Goal: Information Seeking & Learning: Learn about a topic

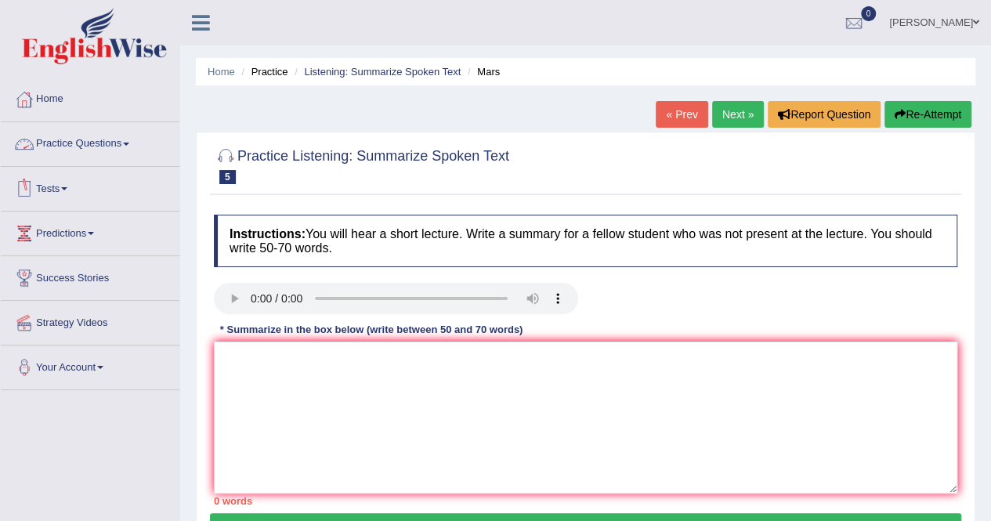
click at [103, 139] on link "Practice Questions" at bounding box center [90, 141] width 179 height 39
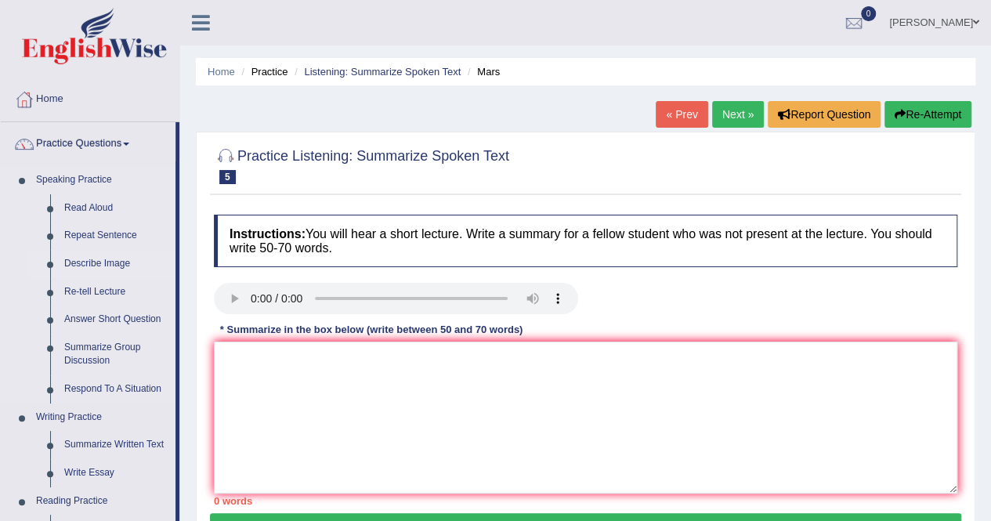
click at [128, 262] on link "Describe Image" at bounding box center [116, 264] width 118 height 28
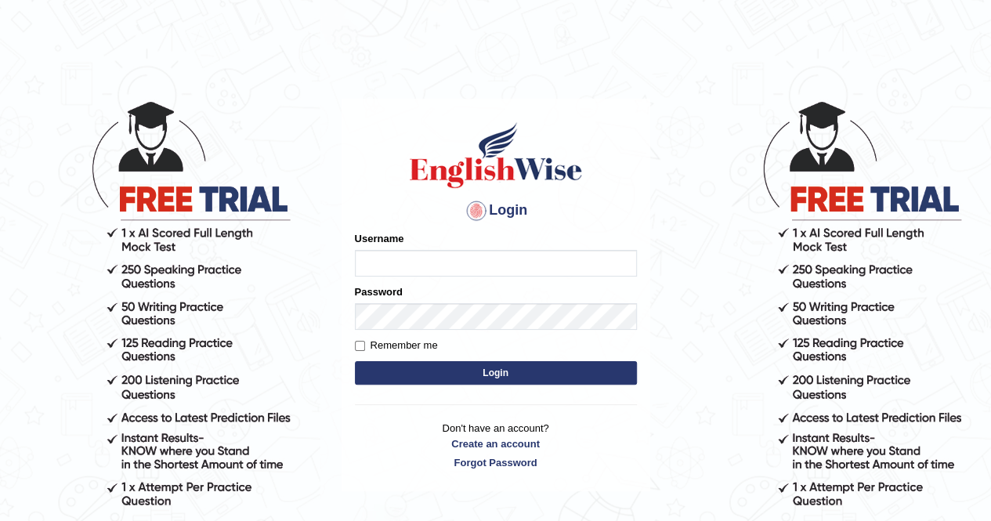
type input "AnjanH"
click at [460, 369] on button "Login" at bounding box center [496, 372] width 282 height 23
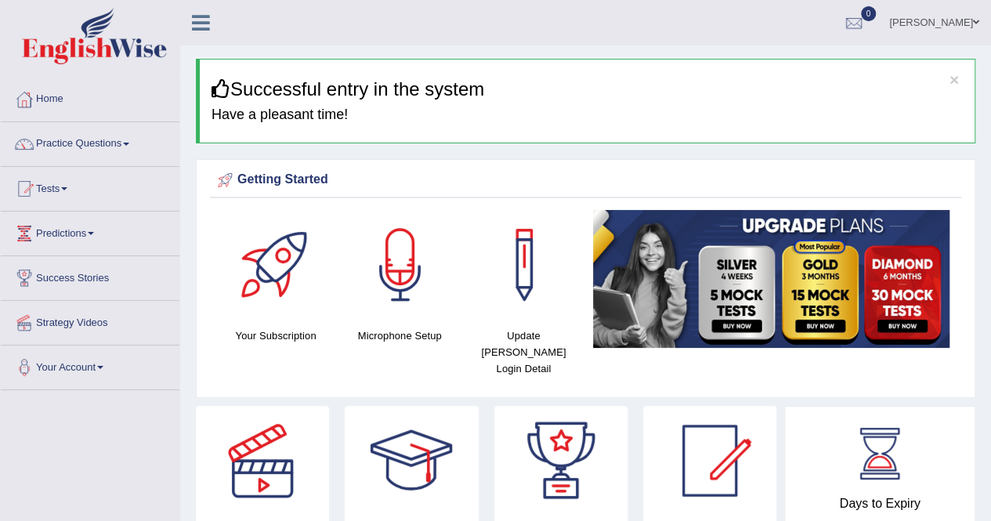
click at [104, 142] on link "Practice Questions" at bounding box center [90, 141] width 179 height 39
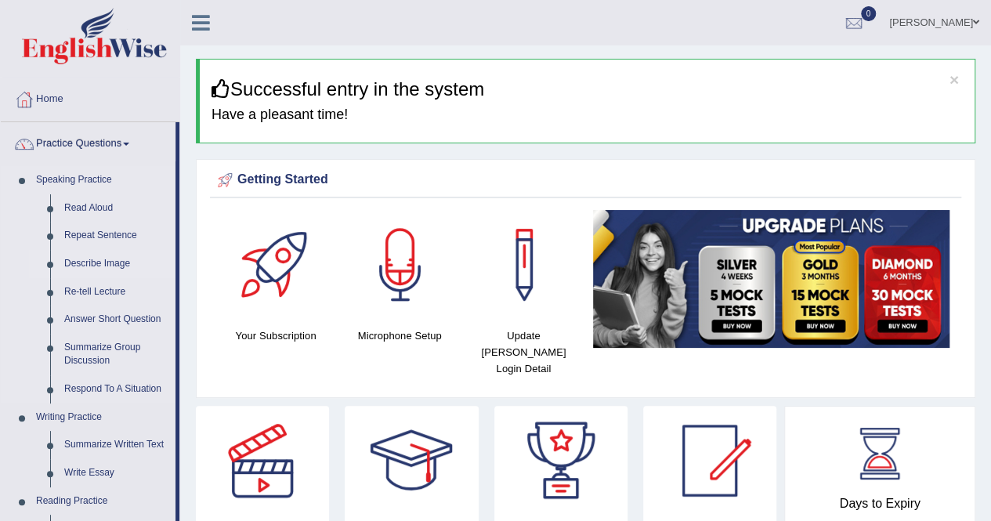
click at [104, 256] on link "Describe Image" at bounding box center [116, 264] width 118 height 28
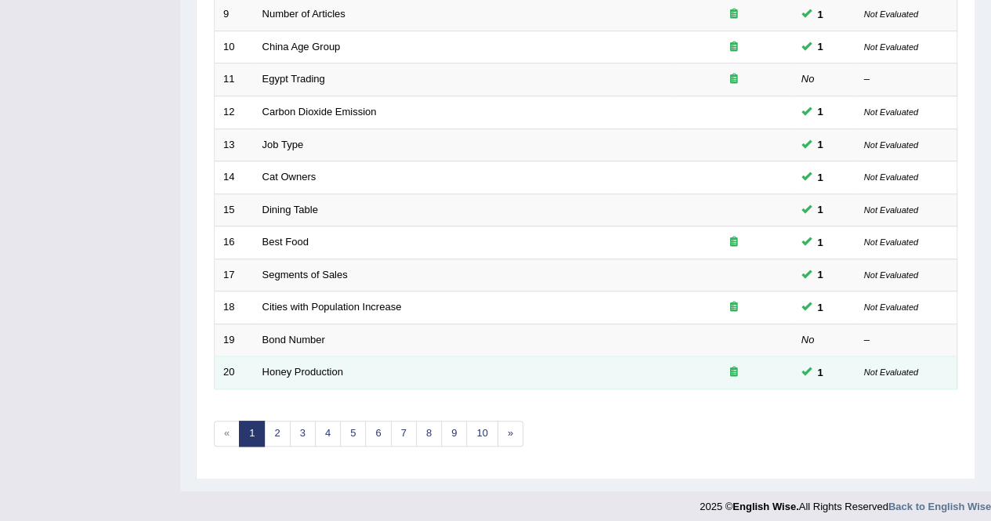
scroll to position [508, 0]
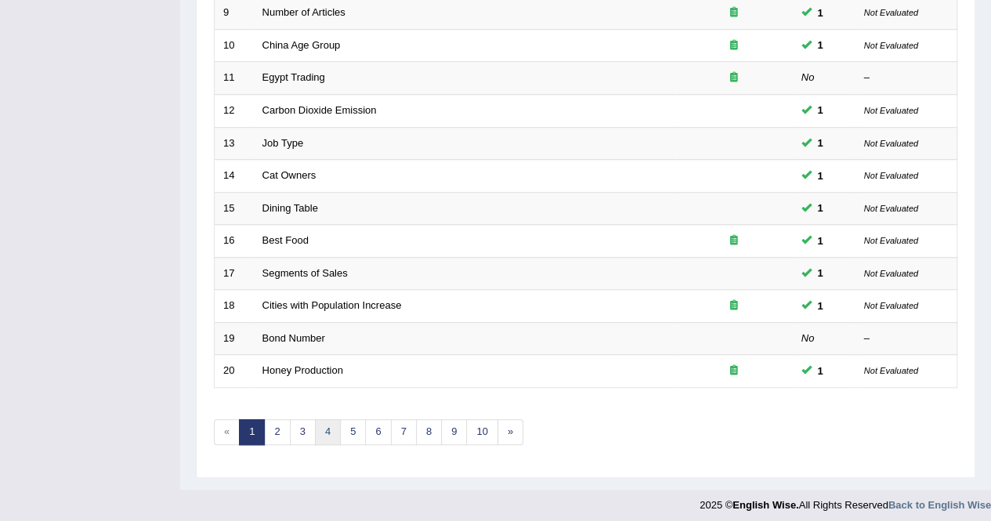
click at [327, 428] on link "4" at bounding box center [328, 432] width 26 height 26
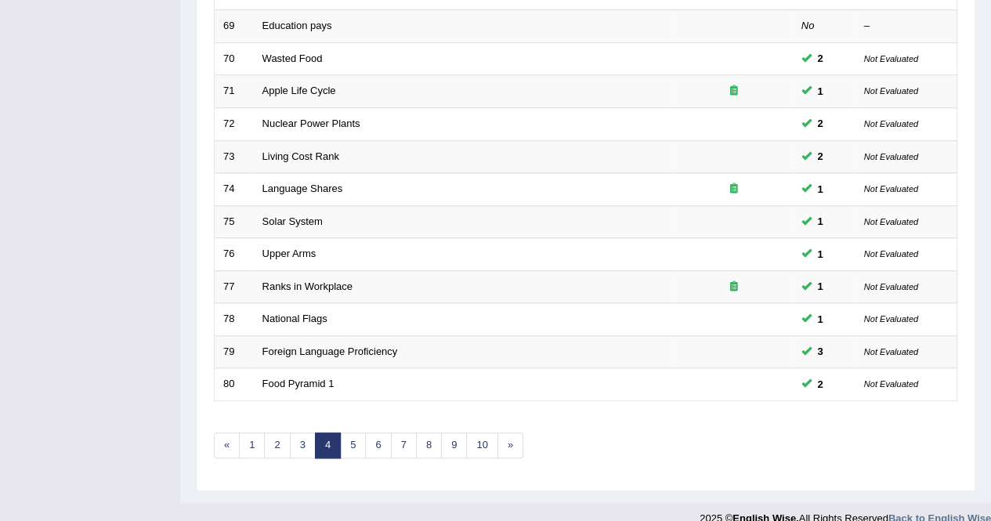
scroll to position [508, 0]
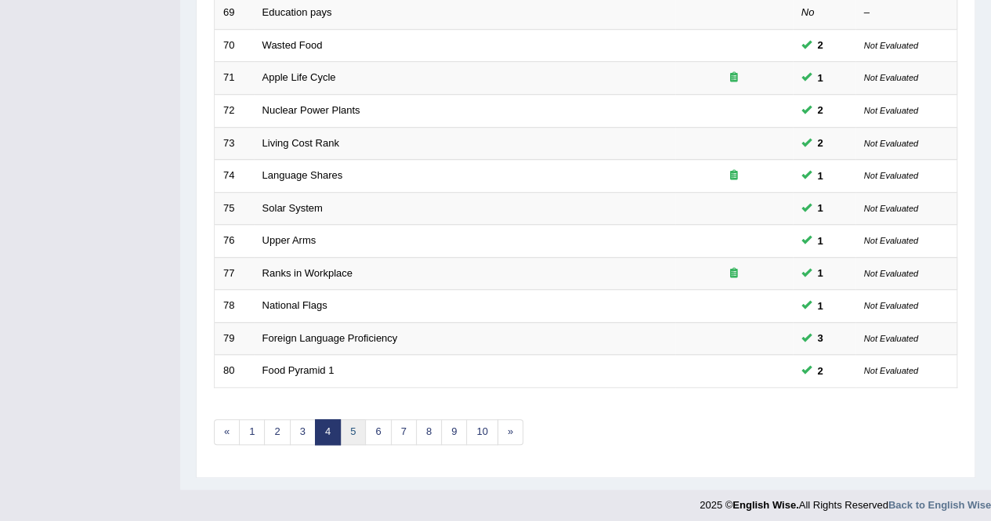
click at [359, 422] on link "5" at bounding box center [353, 432] width 26 height 26
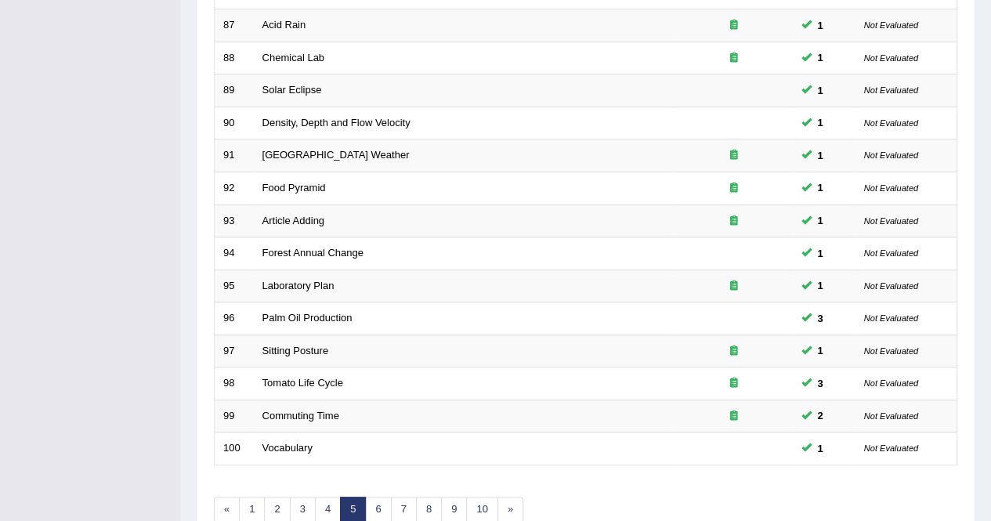
scroll to position [508, 0]
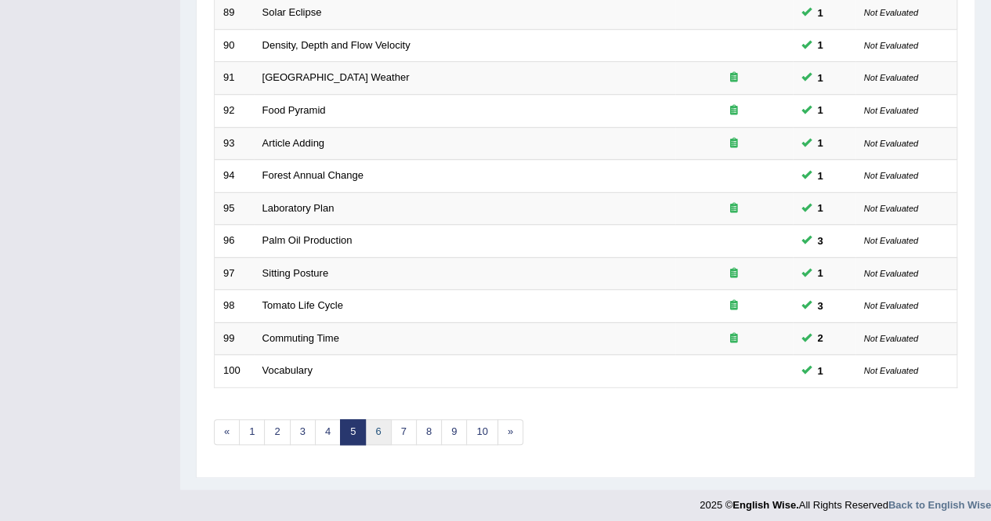
click at [381, 424] on link "6" at bounding box center [378, 432] width 26 height 26
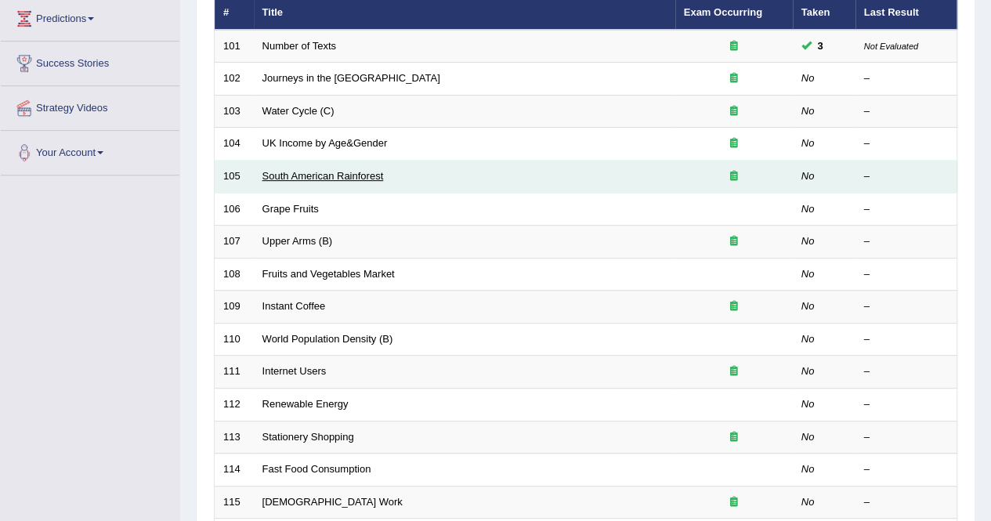
scroll to position [235, 0]
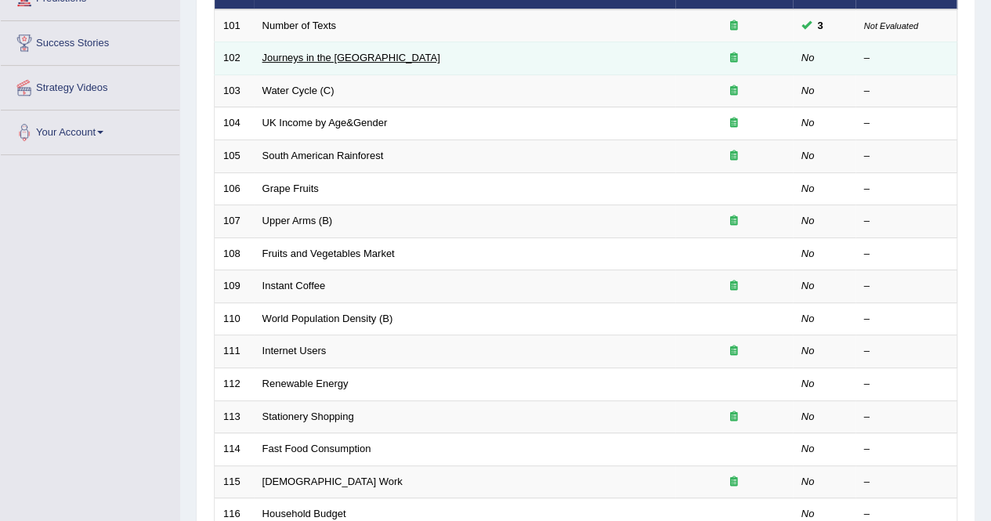
click at [294, 58] on link "Journeys in the UK" at bounding box center [351, 58] width 178 height 12
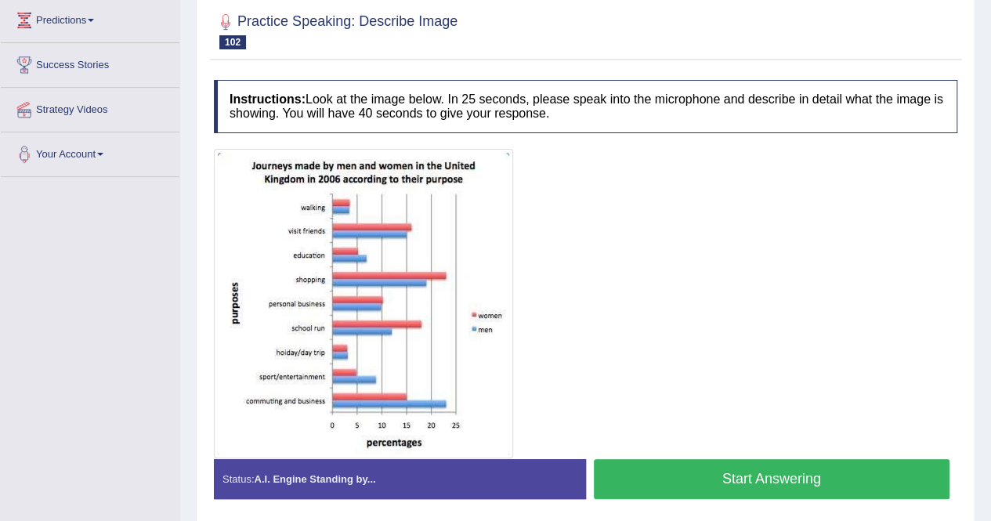
scroll to position [235, 0]
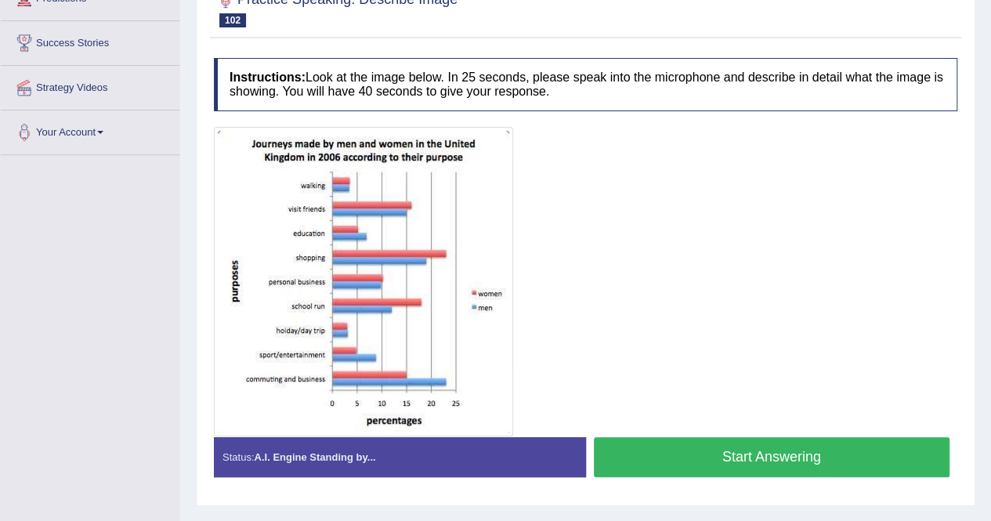
click at [883, 455] on button "Start Answering" at bounding box center [772, 457] width 356 height 40
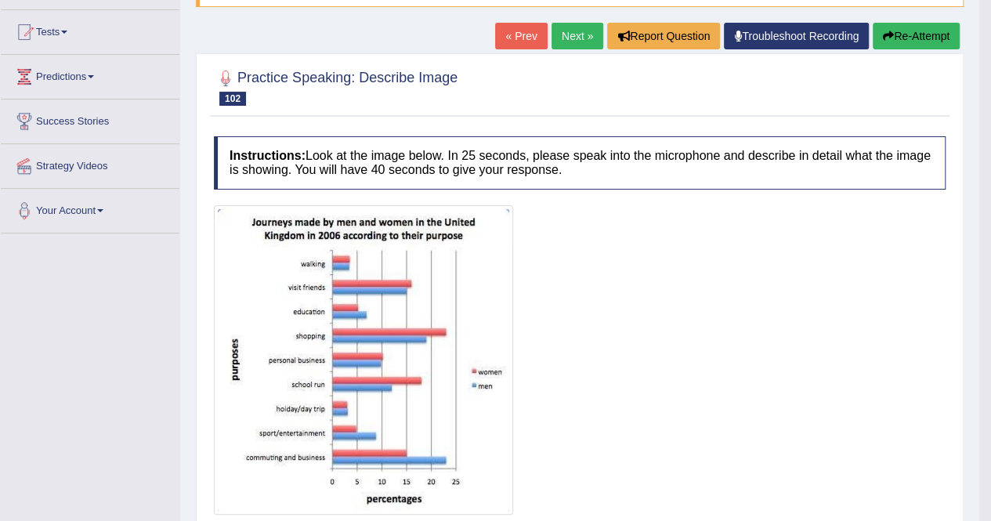
scroll to position [0, 0]
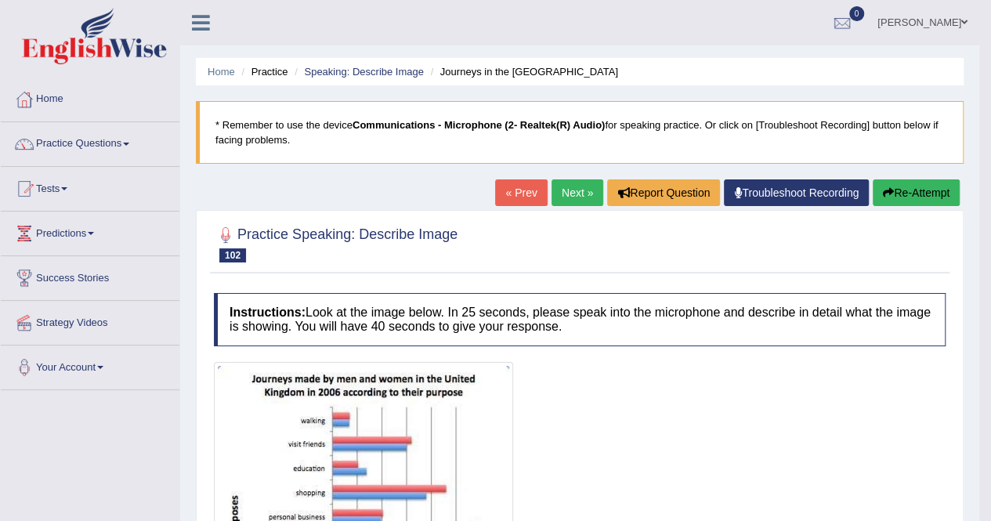
click at [570, 192] on link "Next »" at bounding box center [577, 192] width 52 height 27
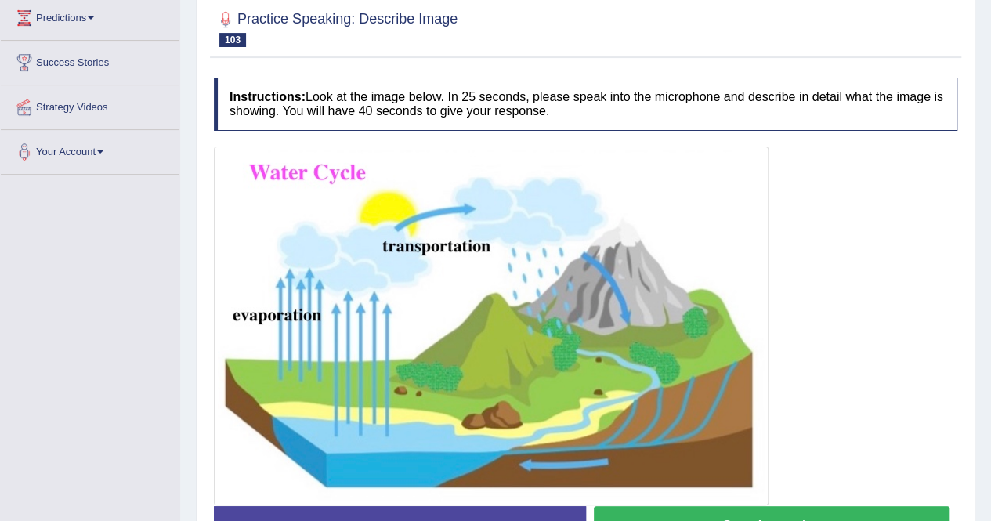
scroll to position [316, 0]
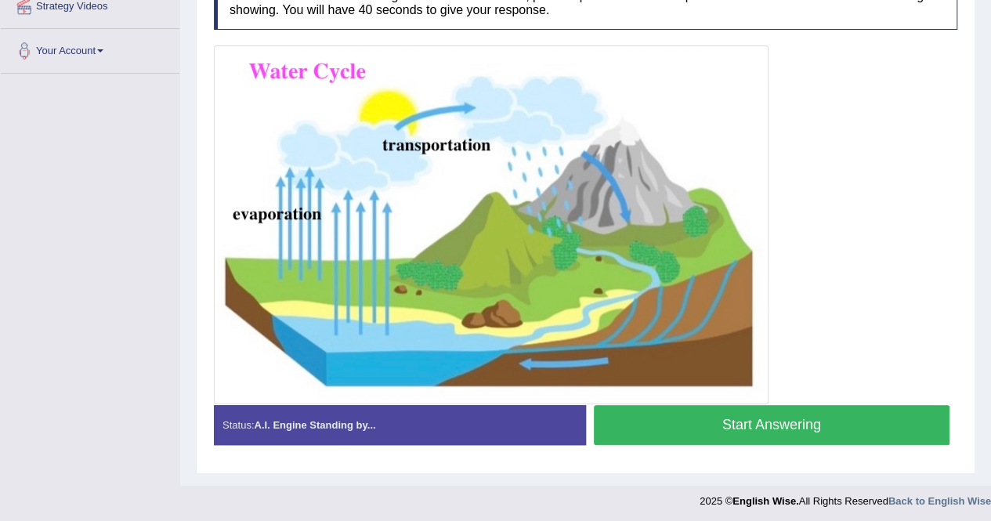
click at [738, 419] on button "Start Answering" at bounding box center [772, 425] width 356 height 40
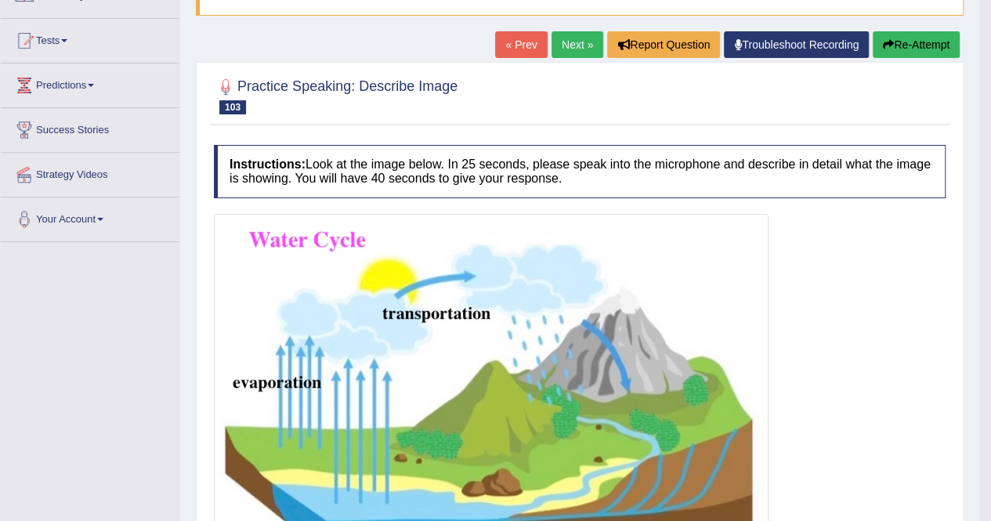
scroll to position [81, 0]
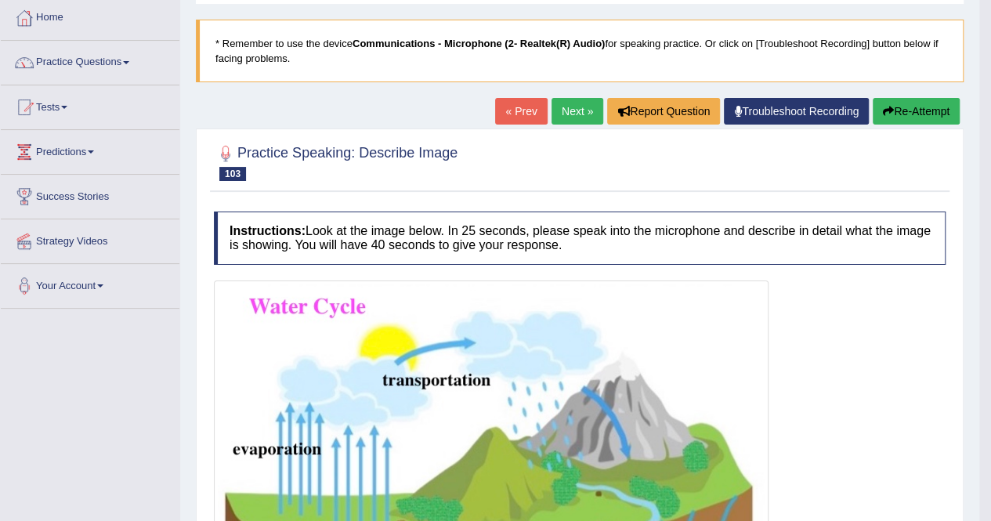
click at [562, 102] on link "Next »" at bounding box center [577, 111] width 52 height 27
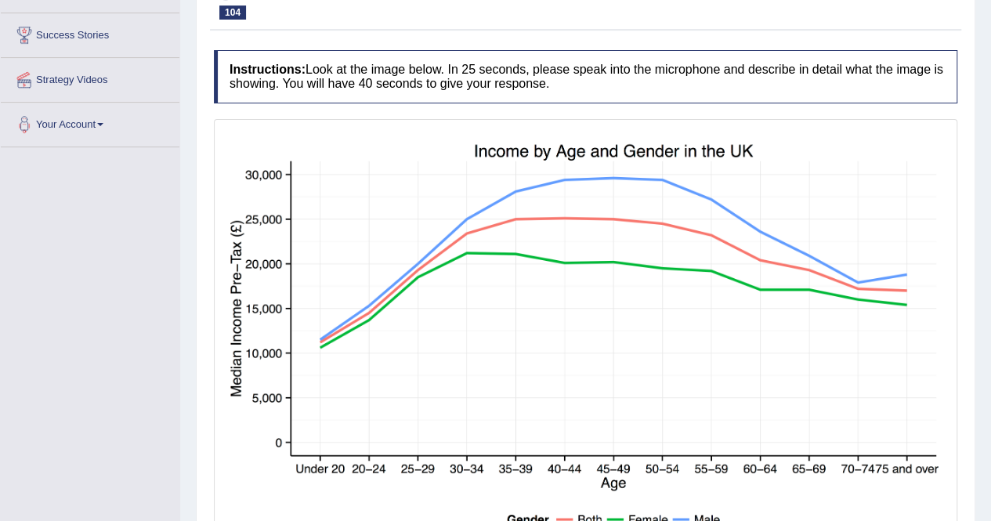
scroll to position [321, 0]
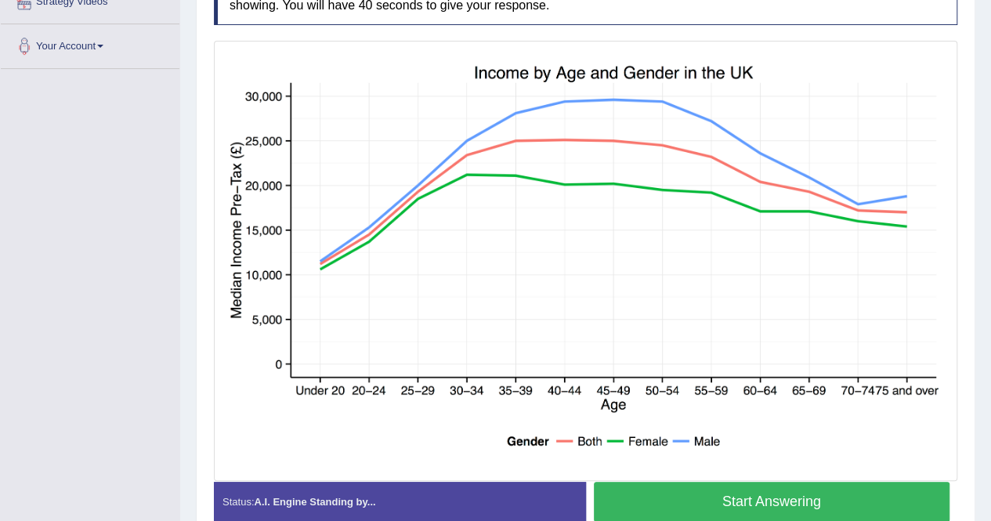
click at [870, 494] on button "Start Answering" at bounding box center [772, 502] width 356 height 40
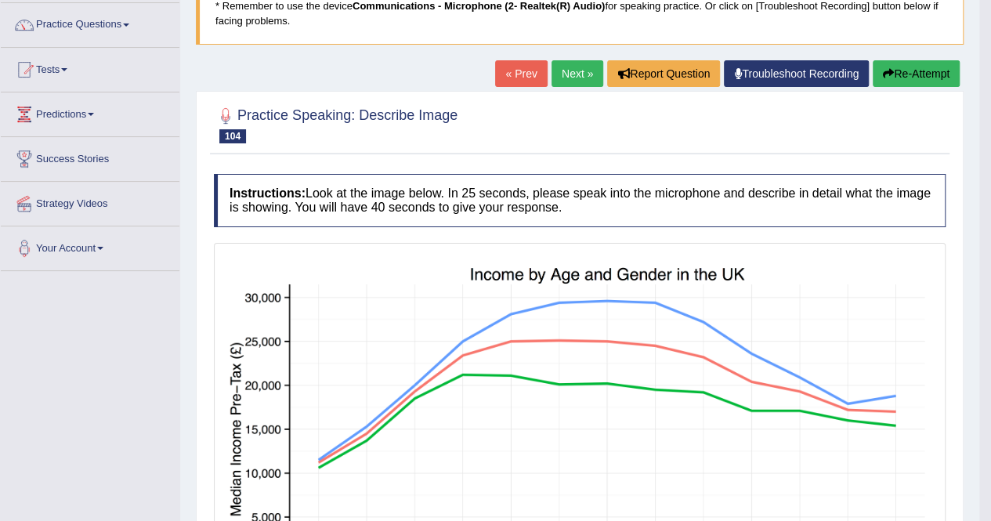
scroll to position [0, 0]
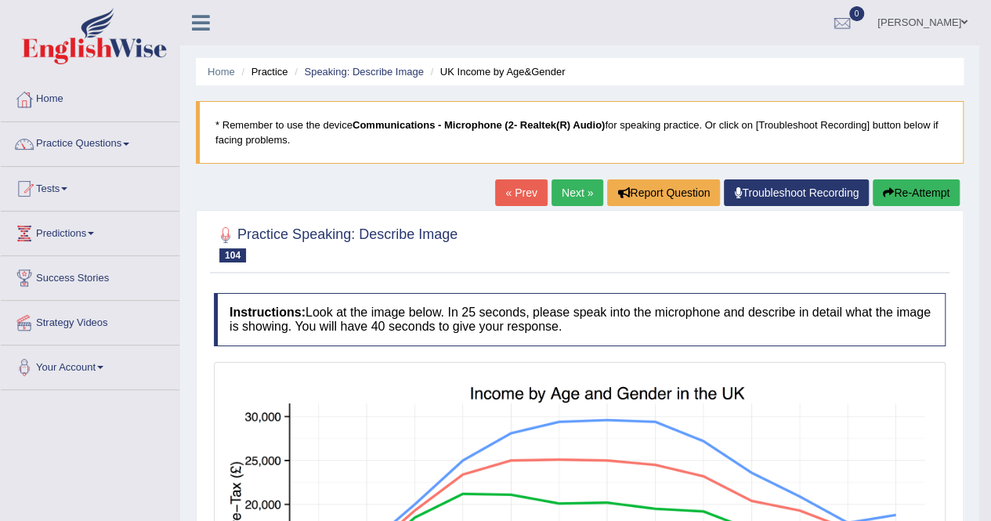
click at [935, 198] on button "Re-Attempt" at bounding box center [915, 192] width 87 height 27
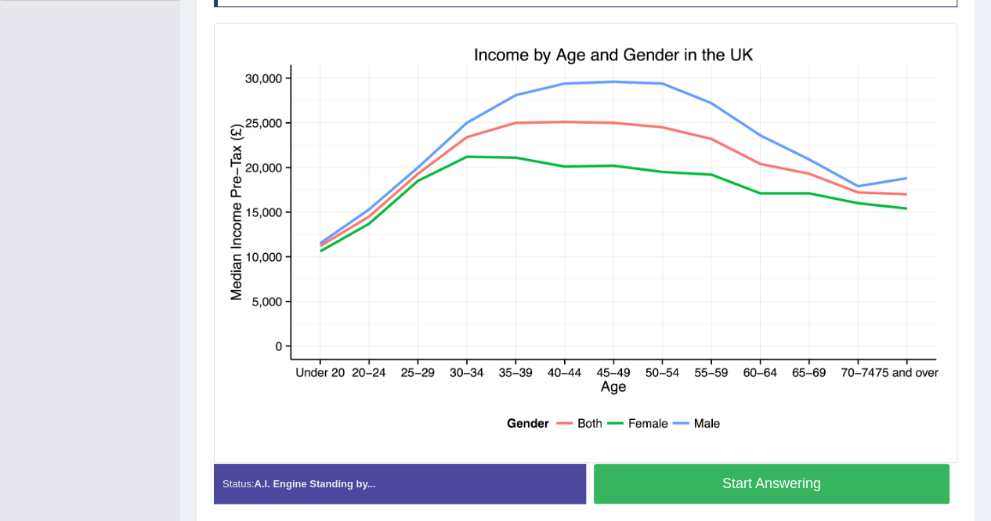
scroll to position [392, 0]
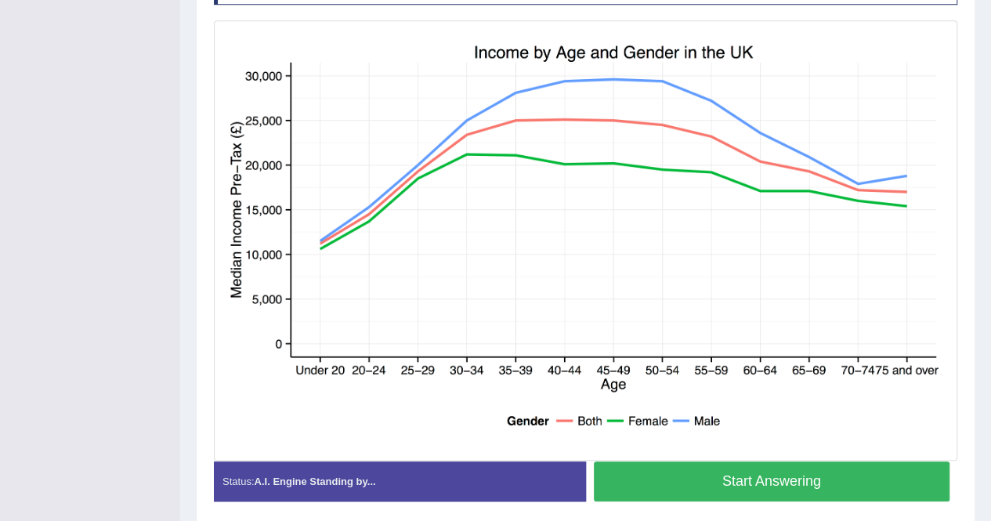
click at [833, 477] on button "Start Answering" at bounding box center [772, 481] width 356 height 40
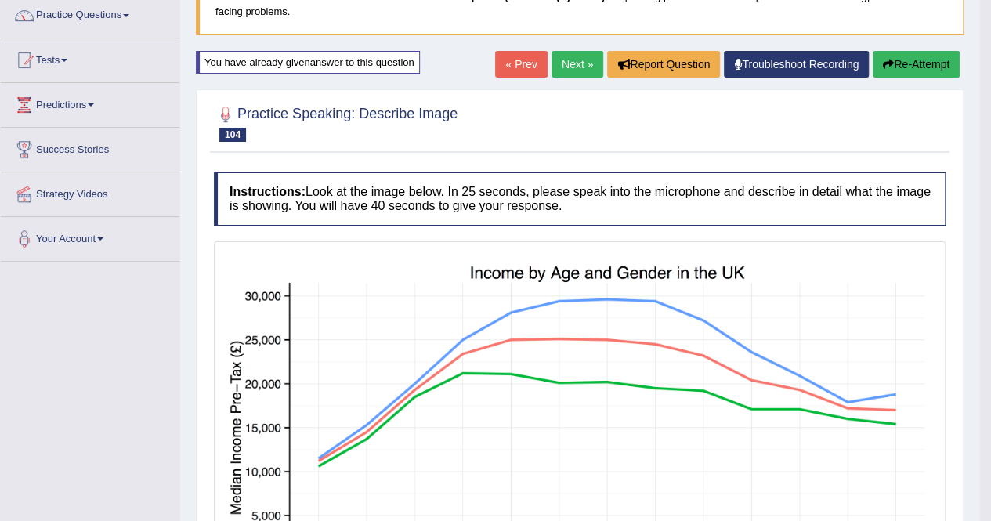
scroll to position [37, 0]
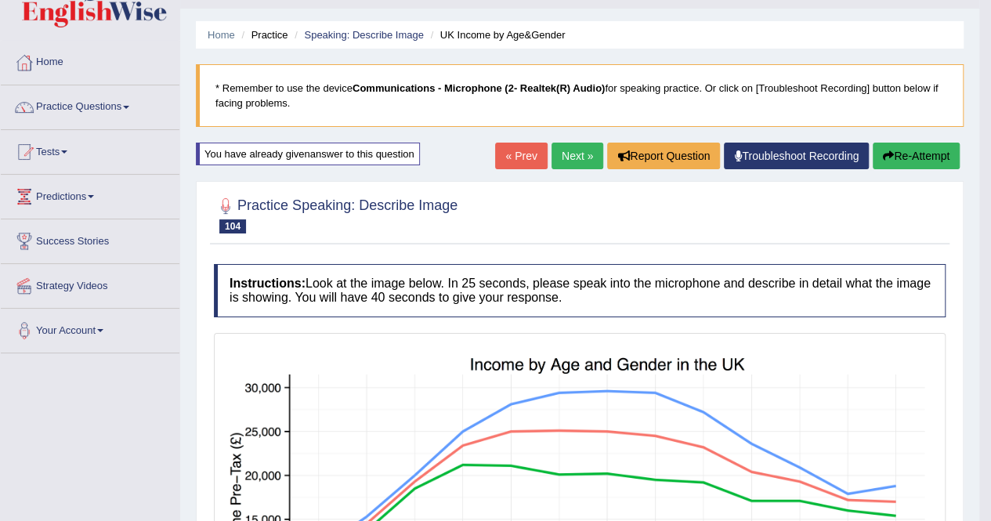
click at [576, 159] on link "Next »" at bounding box center [577, 156] width 52 height 27
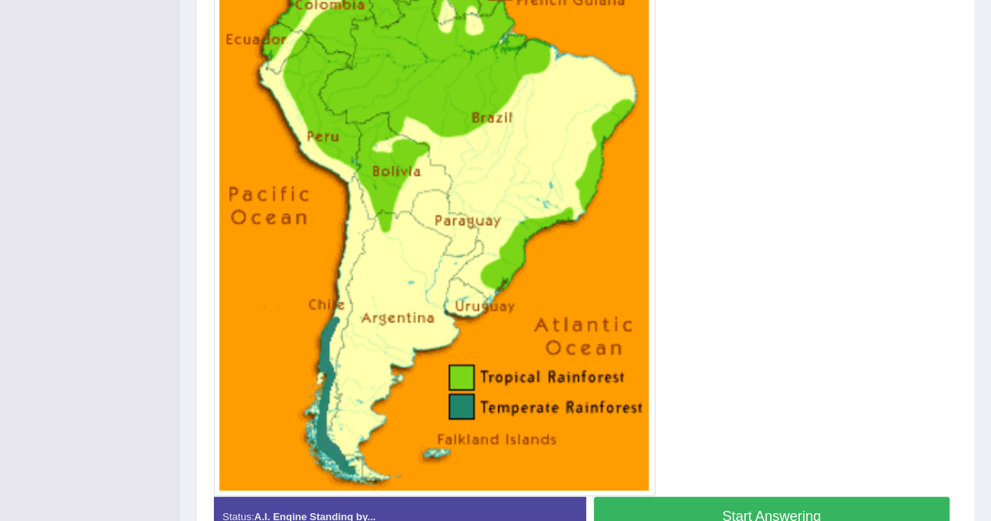
scroll to position [470, 0]
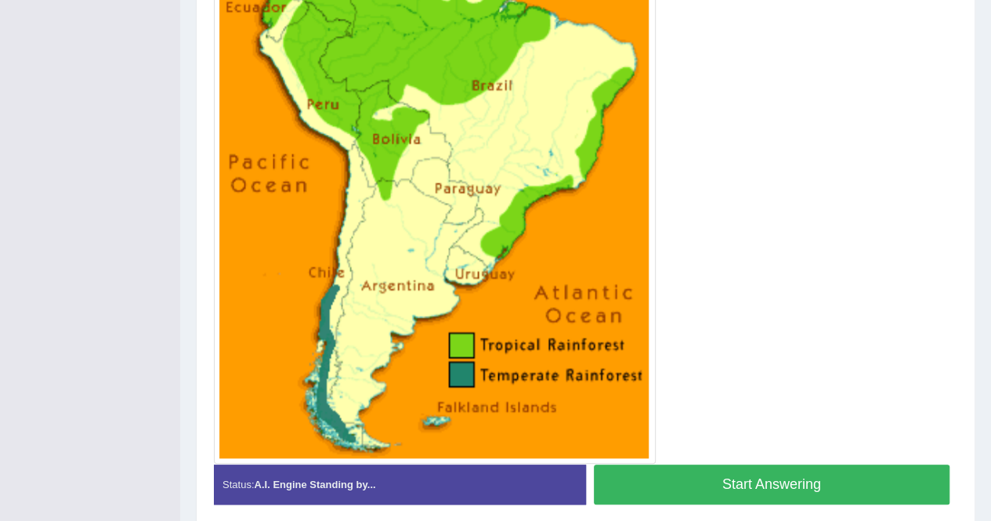
click at [788, 482] on button "Start Answering" at bounding box center [772, 484] width 356 height 40
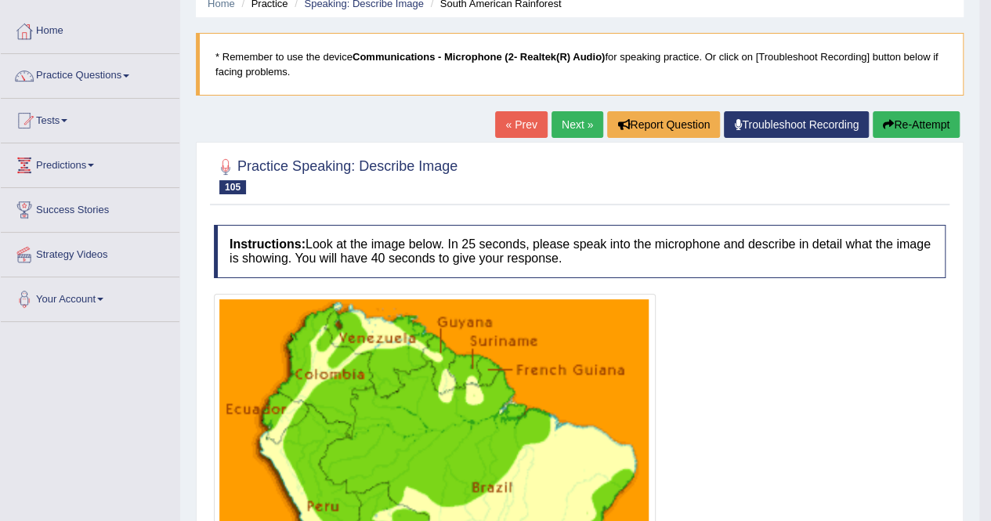
scroll to position [0, 0]
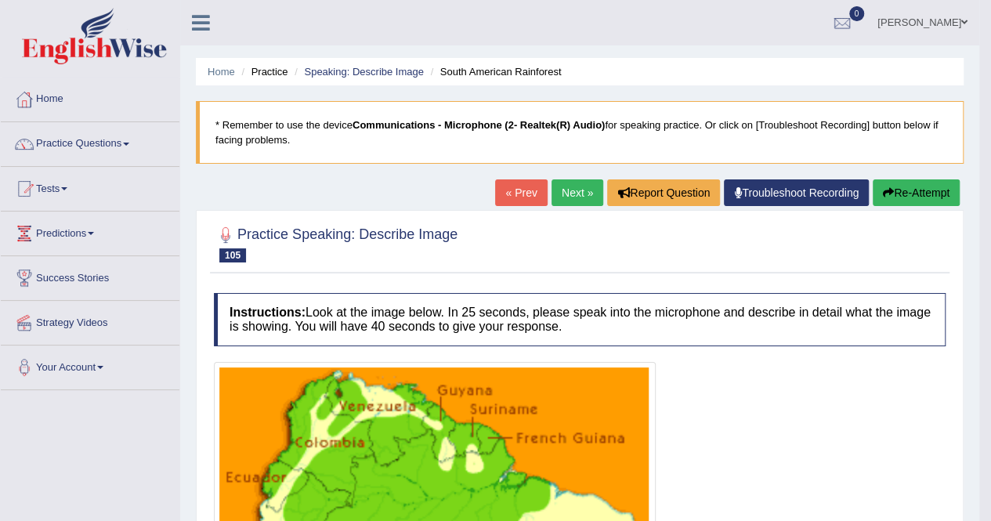
click at [577, 190] on link "Next »" at bounding box center [577, 192] width 52 height 27
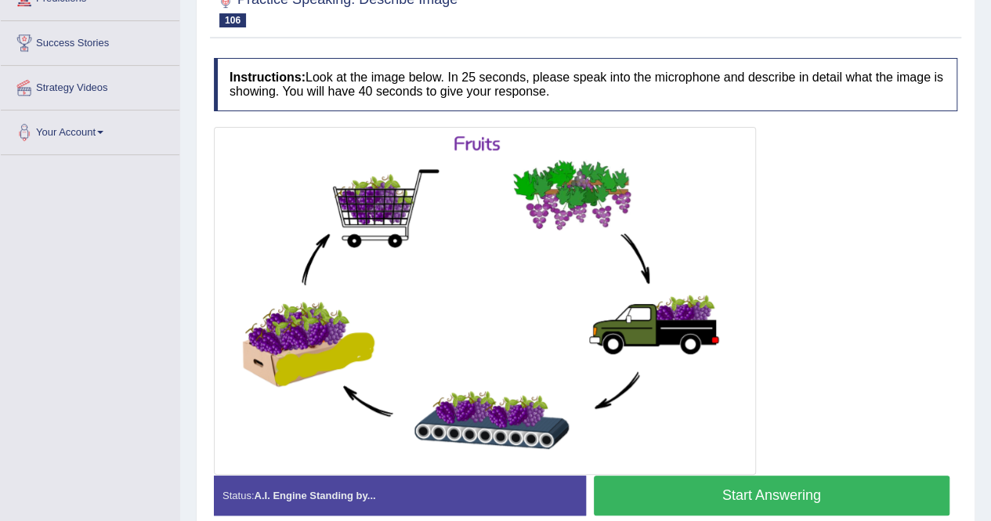
scroll to position [305, 0]
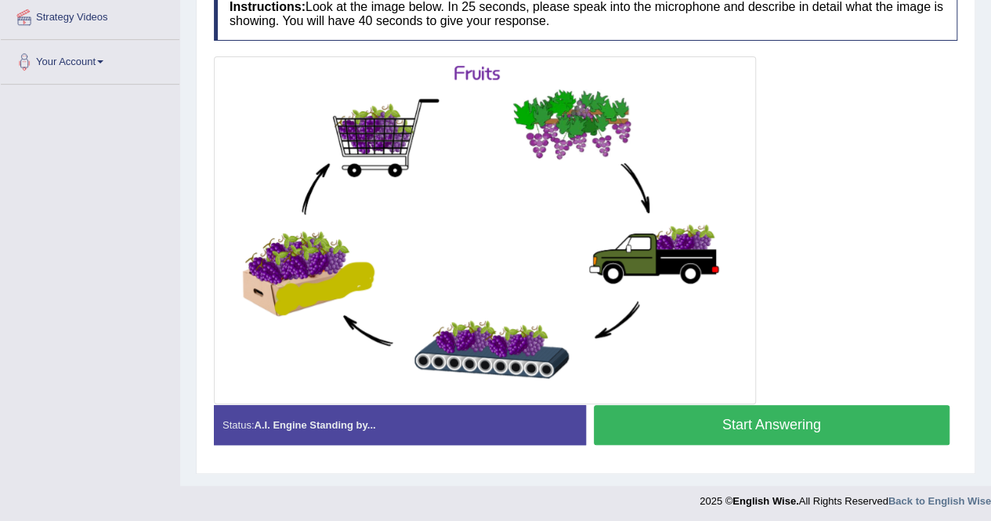
click at [823, 420] on button "Start Answering" at bounding box center [772, 425] width 356 height 40
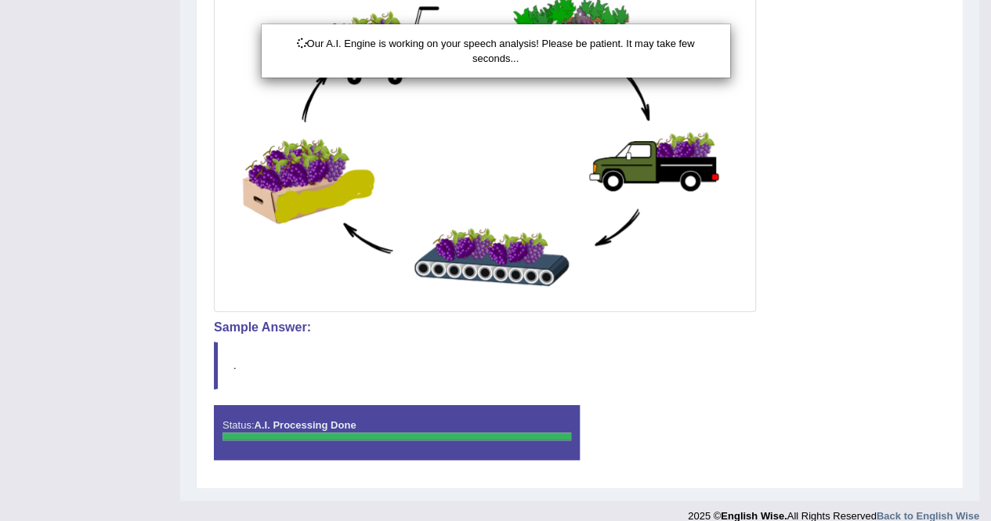
scroll to position [414, 0]
